Goal: Browse casually: Explore the website without a specific task or goal

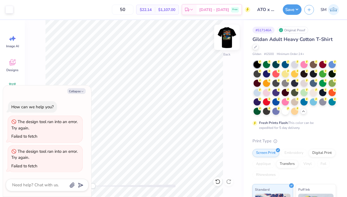
click at [225, 33] on img at bounding box center [227, 37] width 22 height 22
click at [223, 36] on img at bounding box center [227, 37] width 22 height 22
click at [225, 36] on img at bounding box center [227, 37] width 22 height 22
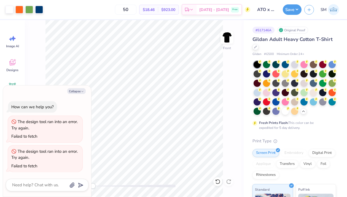
click at [225, 36] on img at bounding box center [226, 37] width 11 height 11
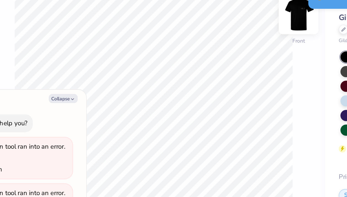
type textarea "x"
